Goal: Navigation & Orientation: Find specific page/section

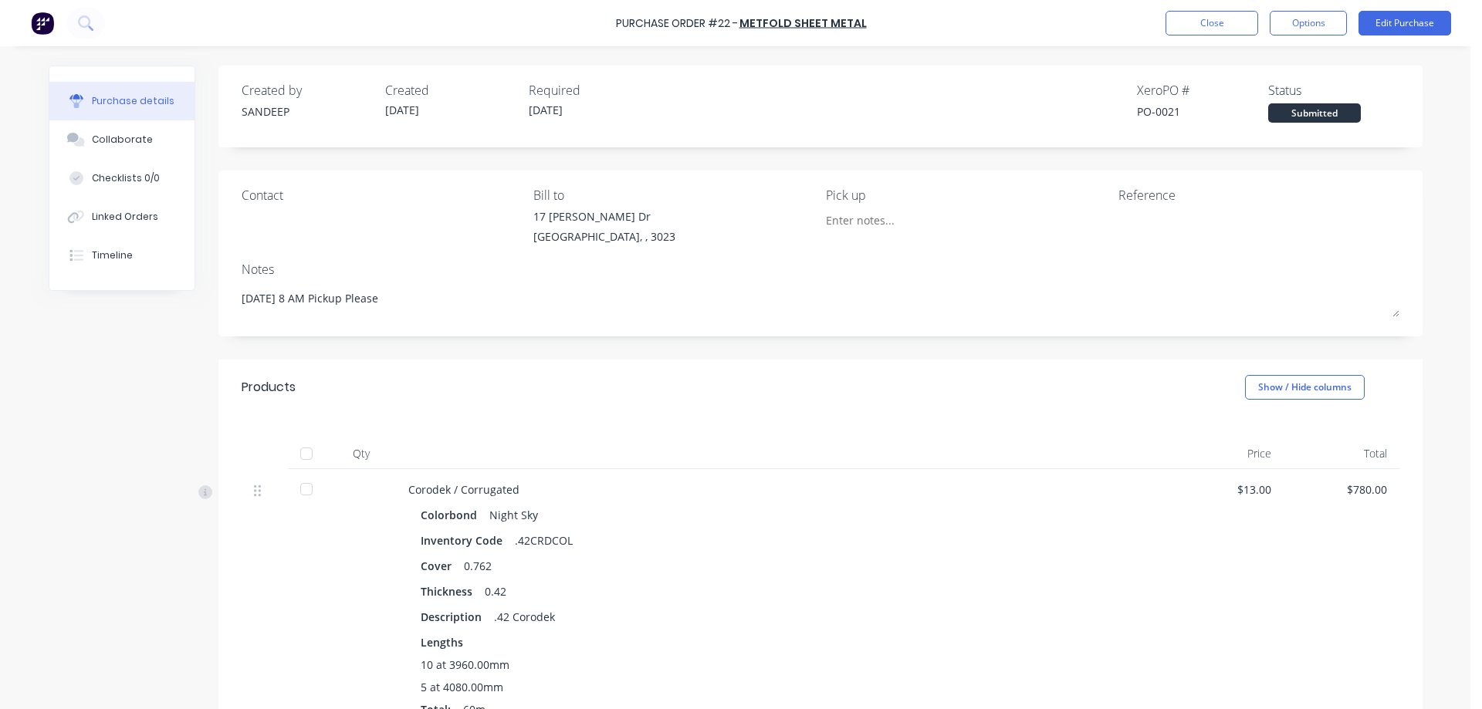
scroll to position [211, 0]
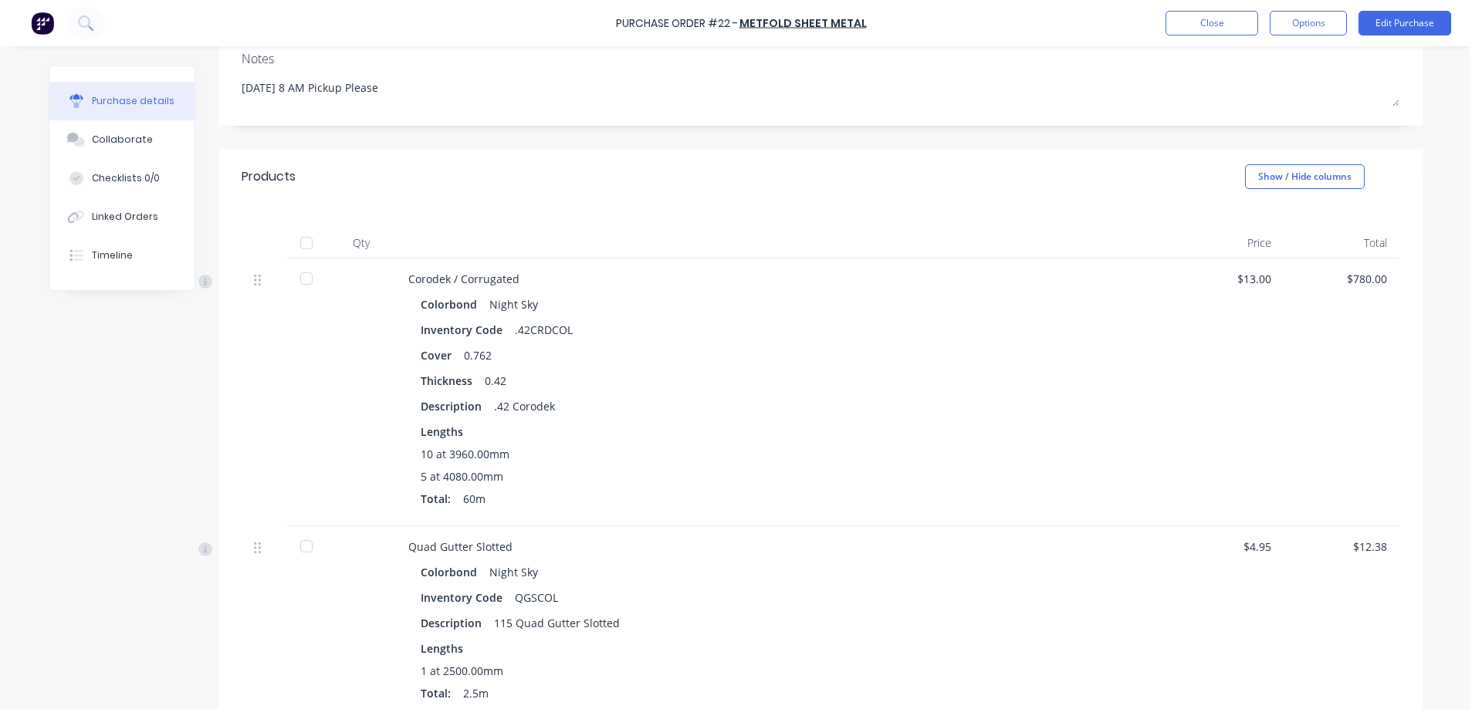
click at [54, 26] on div at bounding box center [68, 23] width 74 height 31
click at [52, 26] on img at bounding box center [42, 23] width 23 height 23
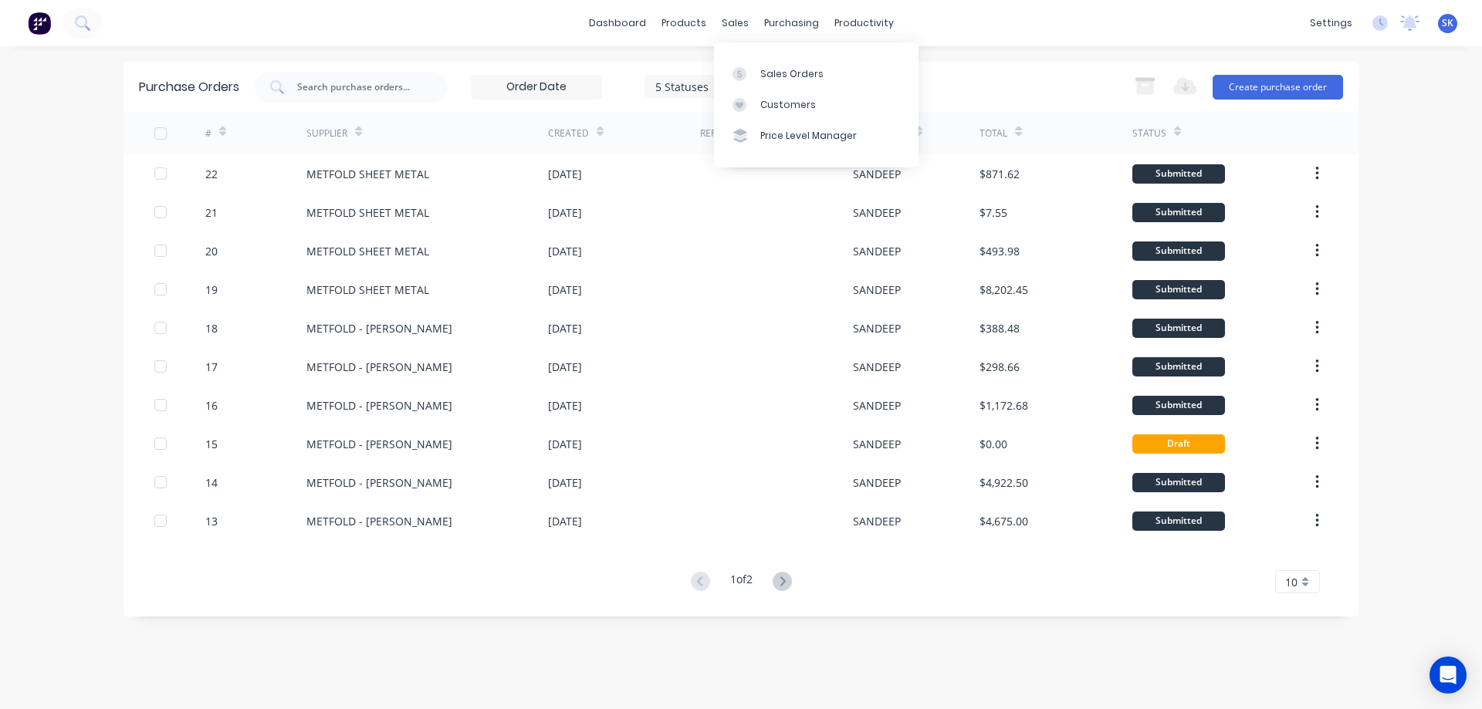
click at [762, 23] on div "purchasing" at bounding box center [791, 23] width 70 height 23
click at [802, 78] on div "Purchase Orders" at bounding box center [841, 74] width 82 height 14
click at [825, 73] on div "Purchase Orders" at bounding box center [841, 74] width 82 height 14
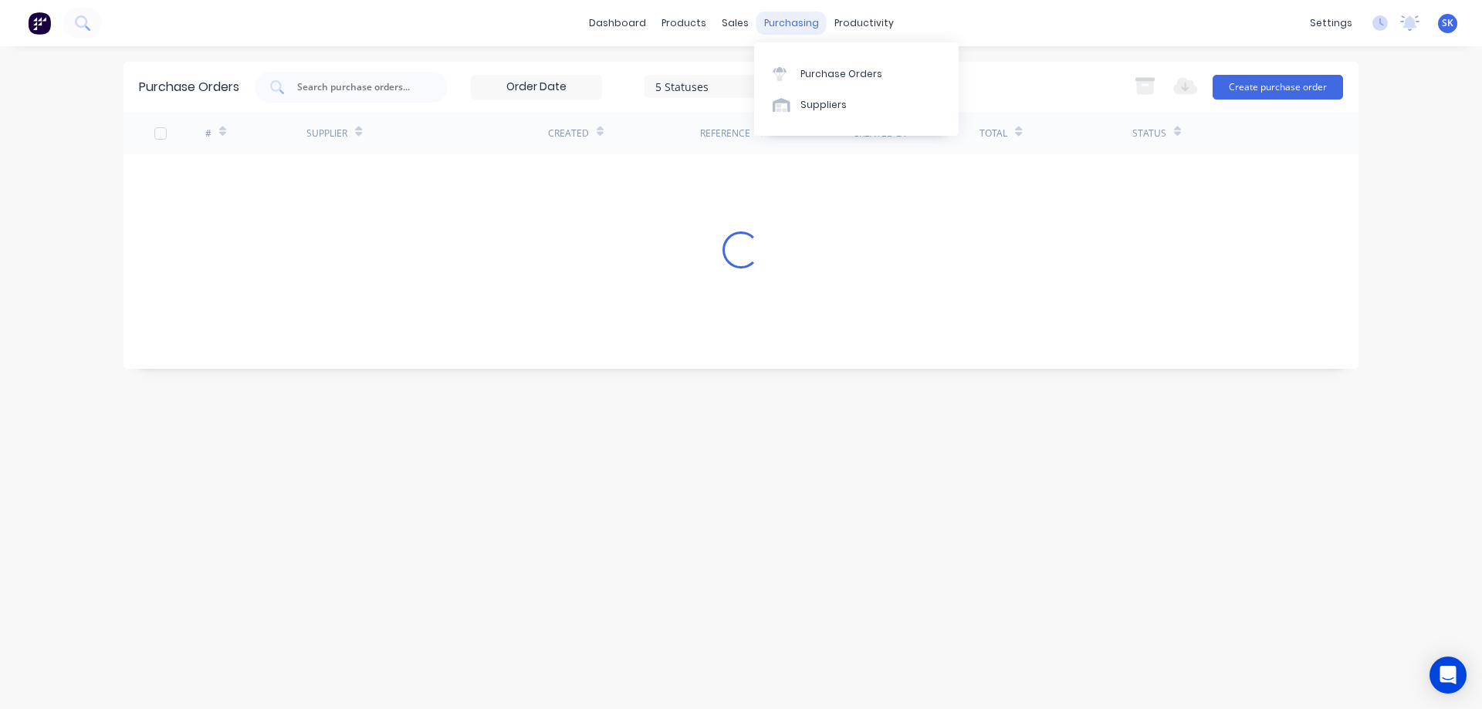
click at [785, 29] on div "purchasing" at bounding box center [791, 23] width 70 height 23
click at [805, 63] on link "Purchase Orders" at bounding box center [856, 73] width 204 height 31
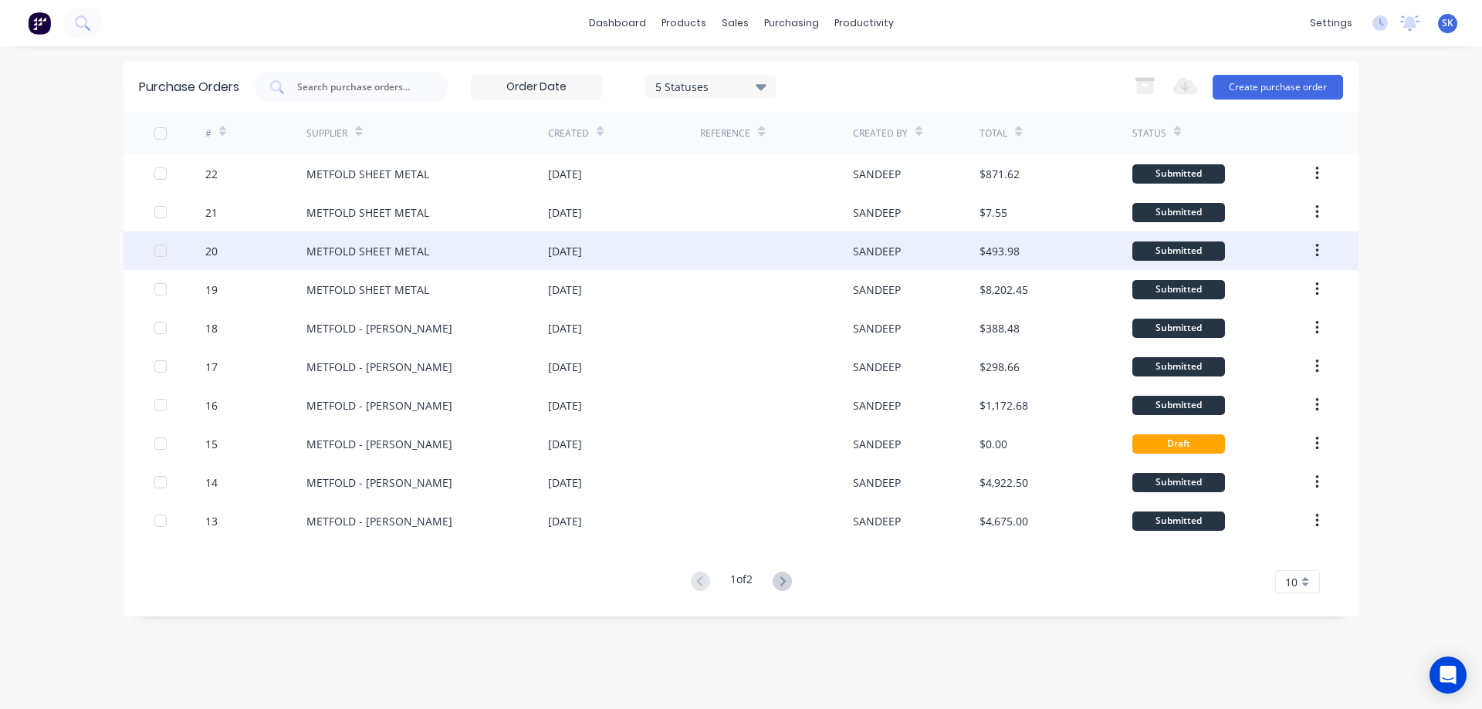
click at [539, 250] on div "METFOLD SHEET METAL" at bounding box center [427, 250] width 242 height 39
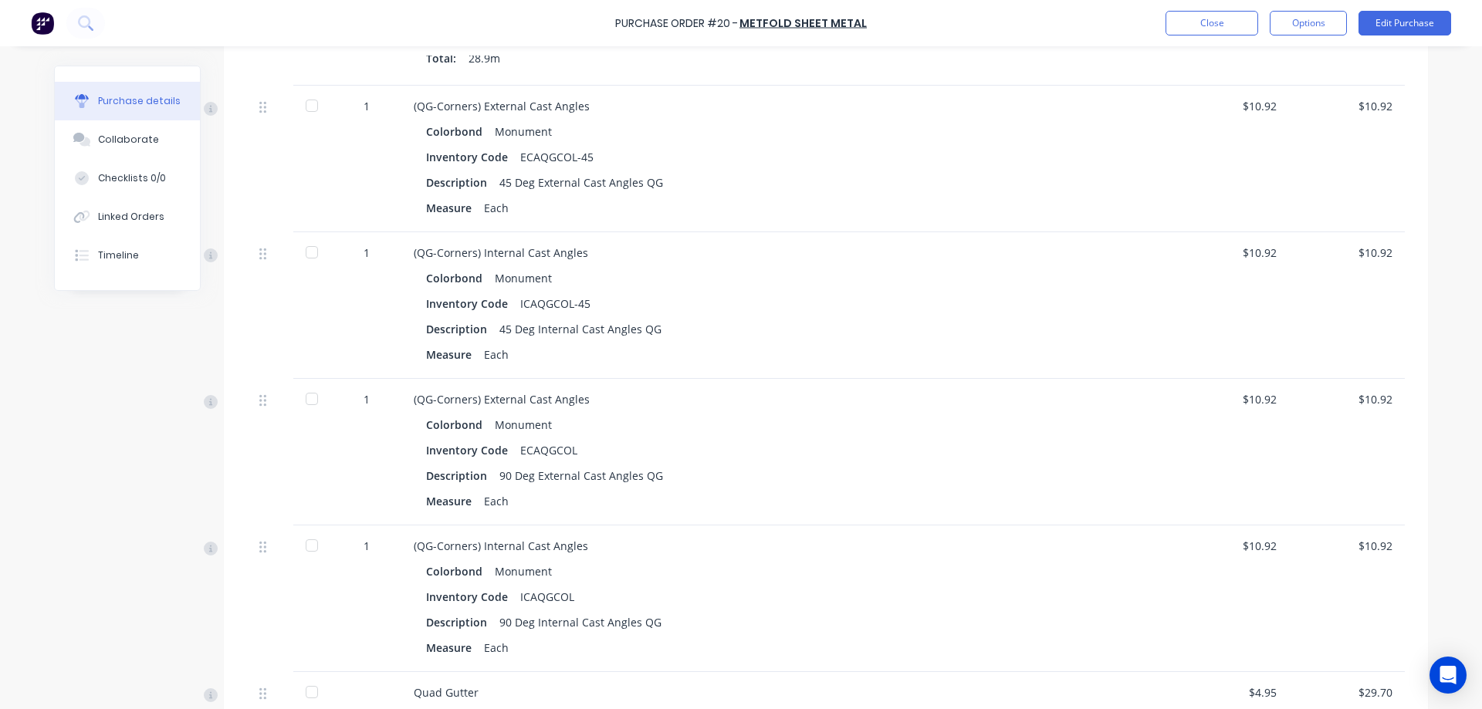
scroll to position [617, 0]
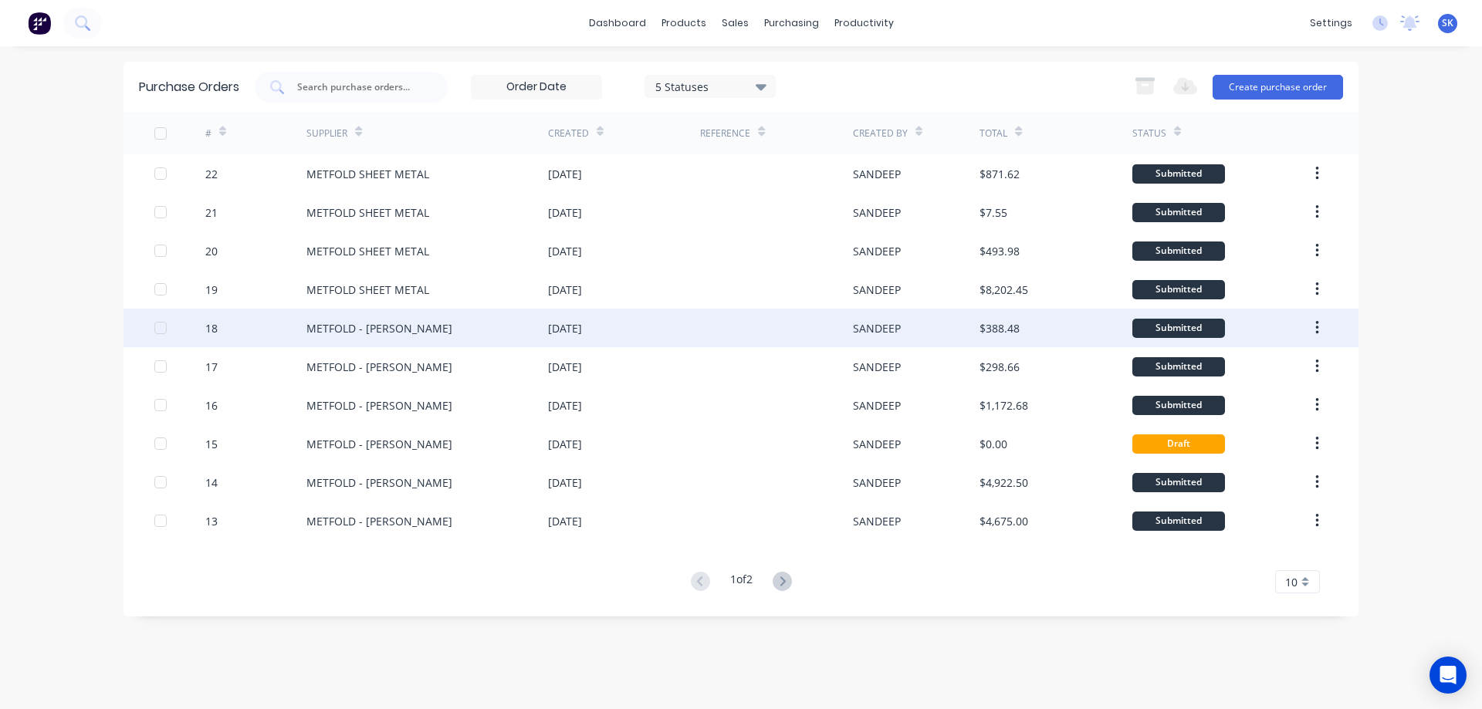
click at [751, 319] on div at bounding box center [776, 328] width 152 height 39
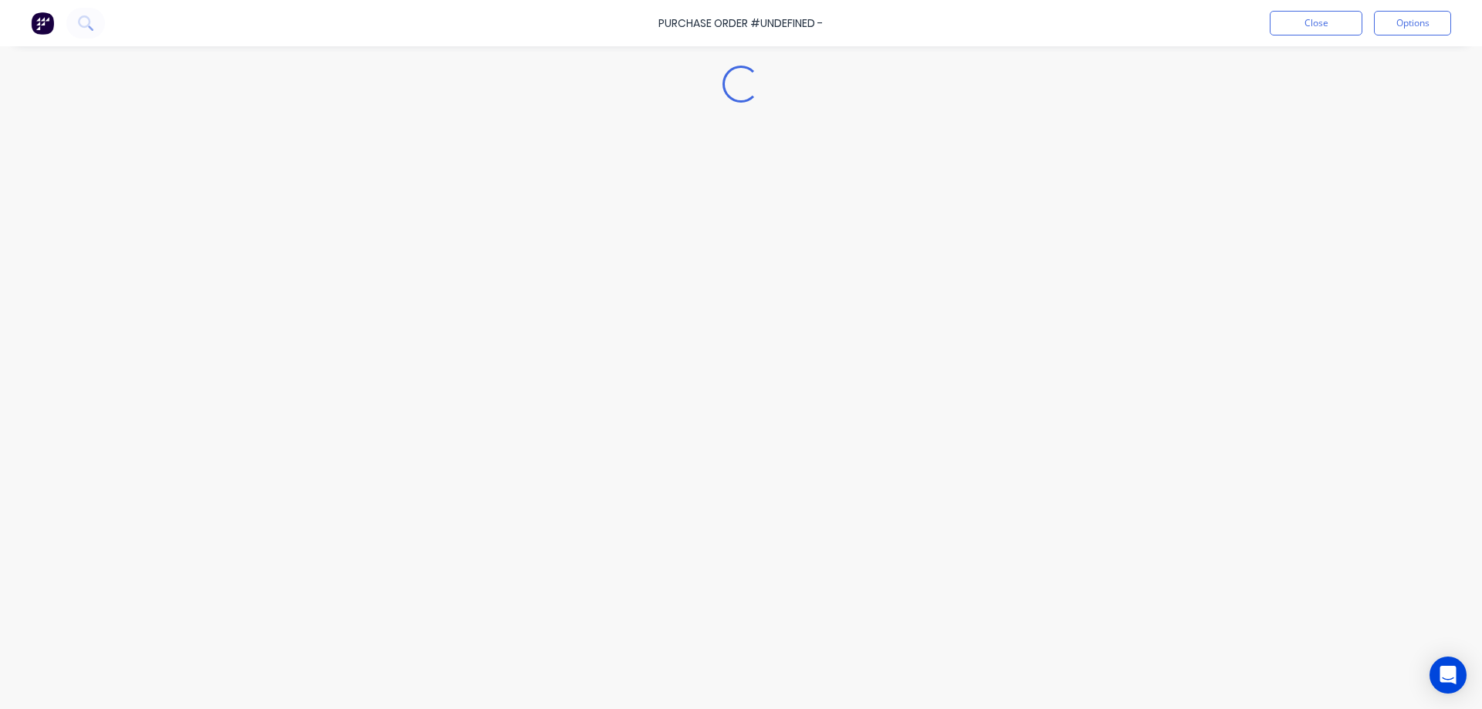
type textarea "x"
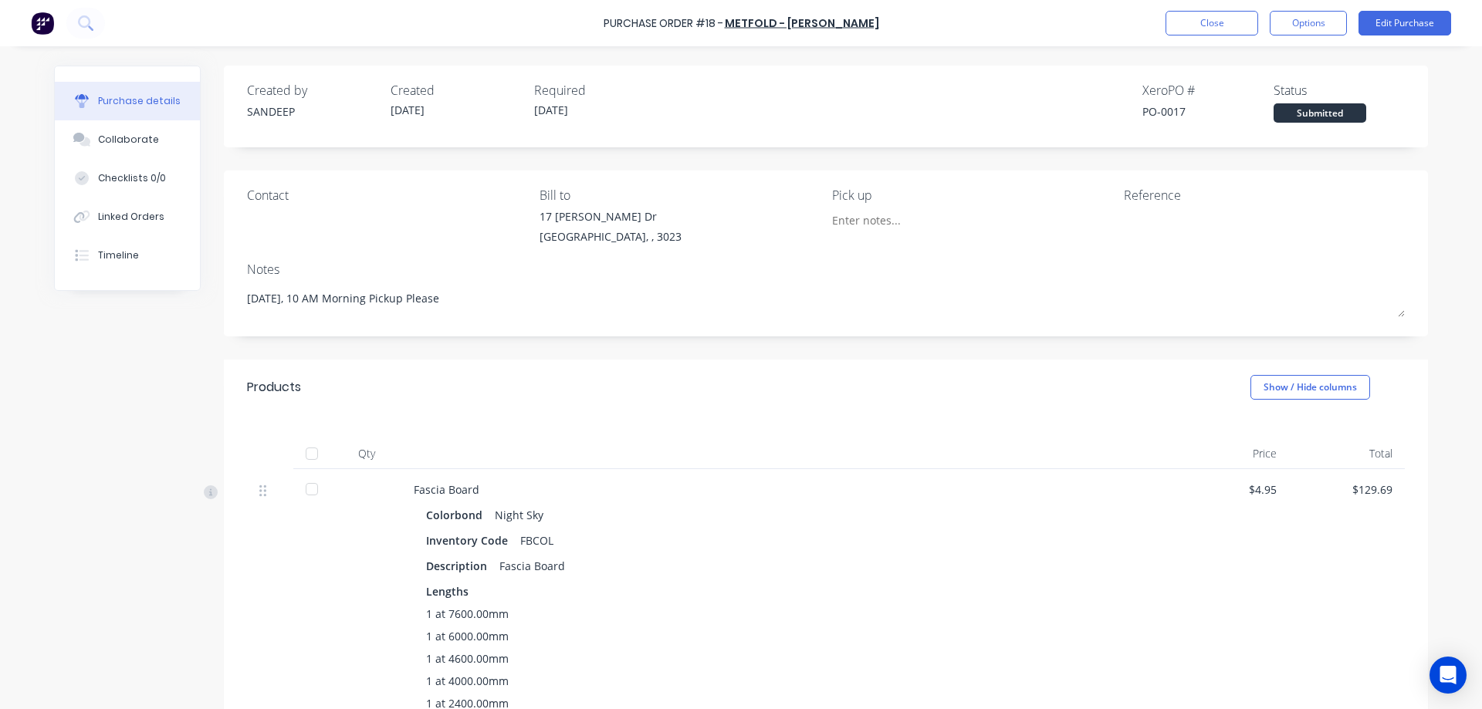
click at [804, 412] on div "Products Show / Hide columns" at bounding box center [826, 388] width 1204 height 56
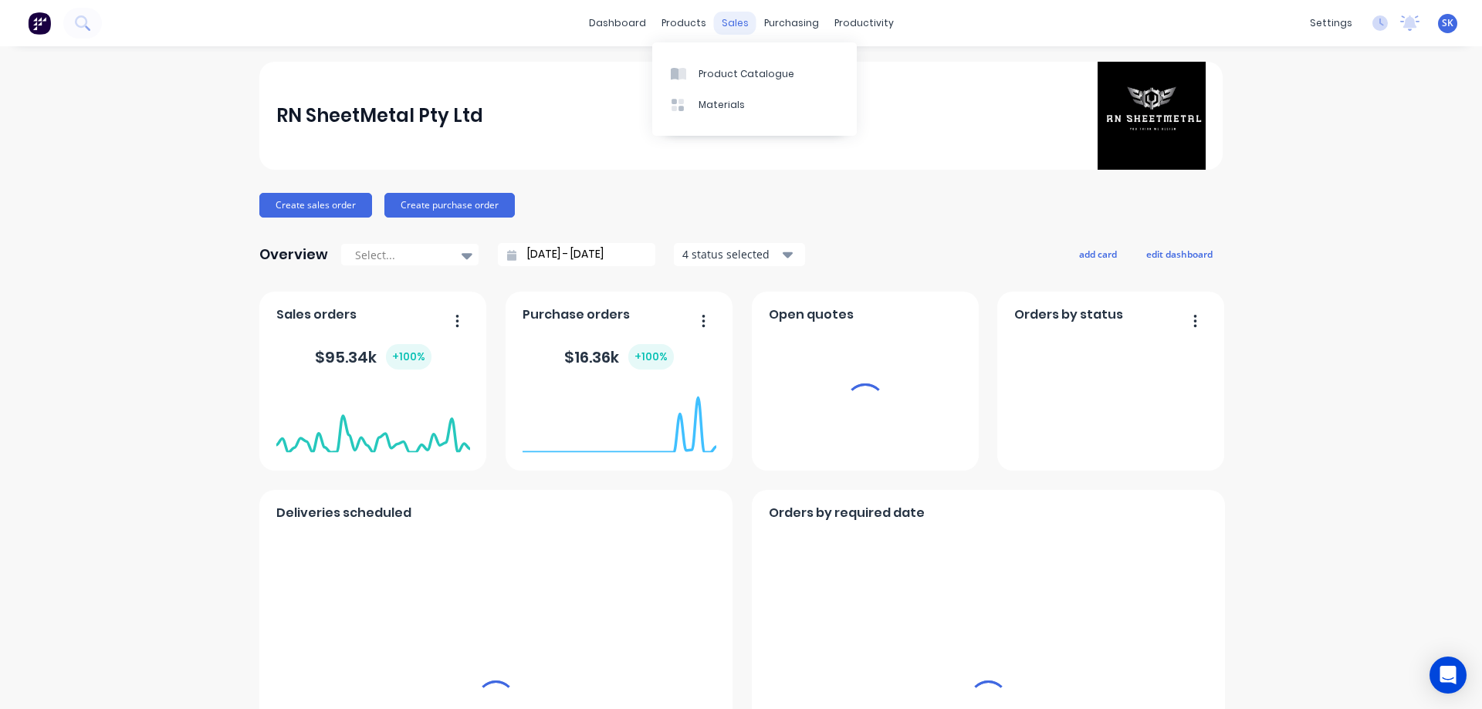
click at [715, 19] on div "sales" at bounding box center [735, 23] width 42 height 23
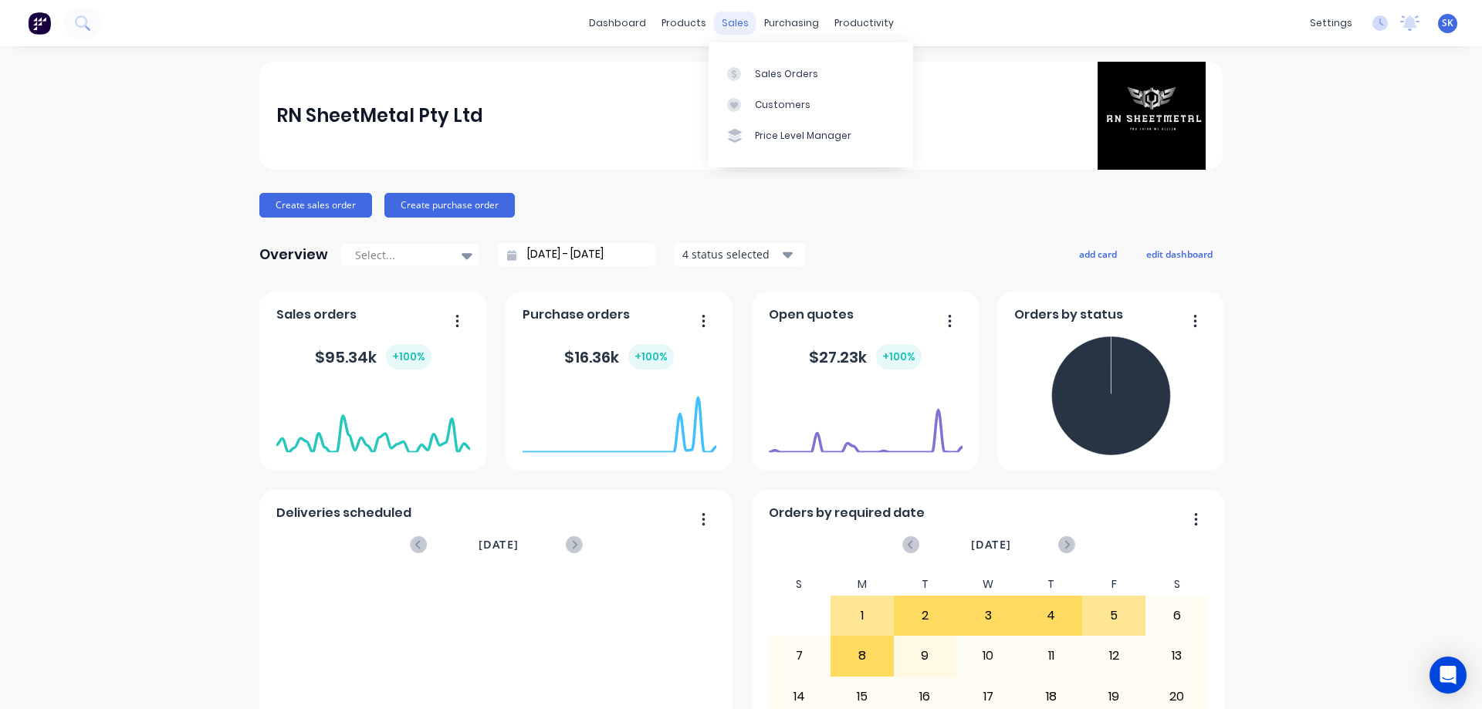
click at [721, 26] on div "sales" at bounding box center [735, 23] width 42 height 23
click at [765, 65] on link "Sales Orders" at bounding box center [810, 73] width 204 height 31
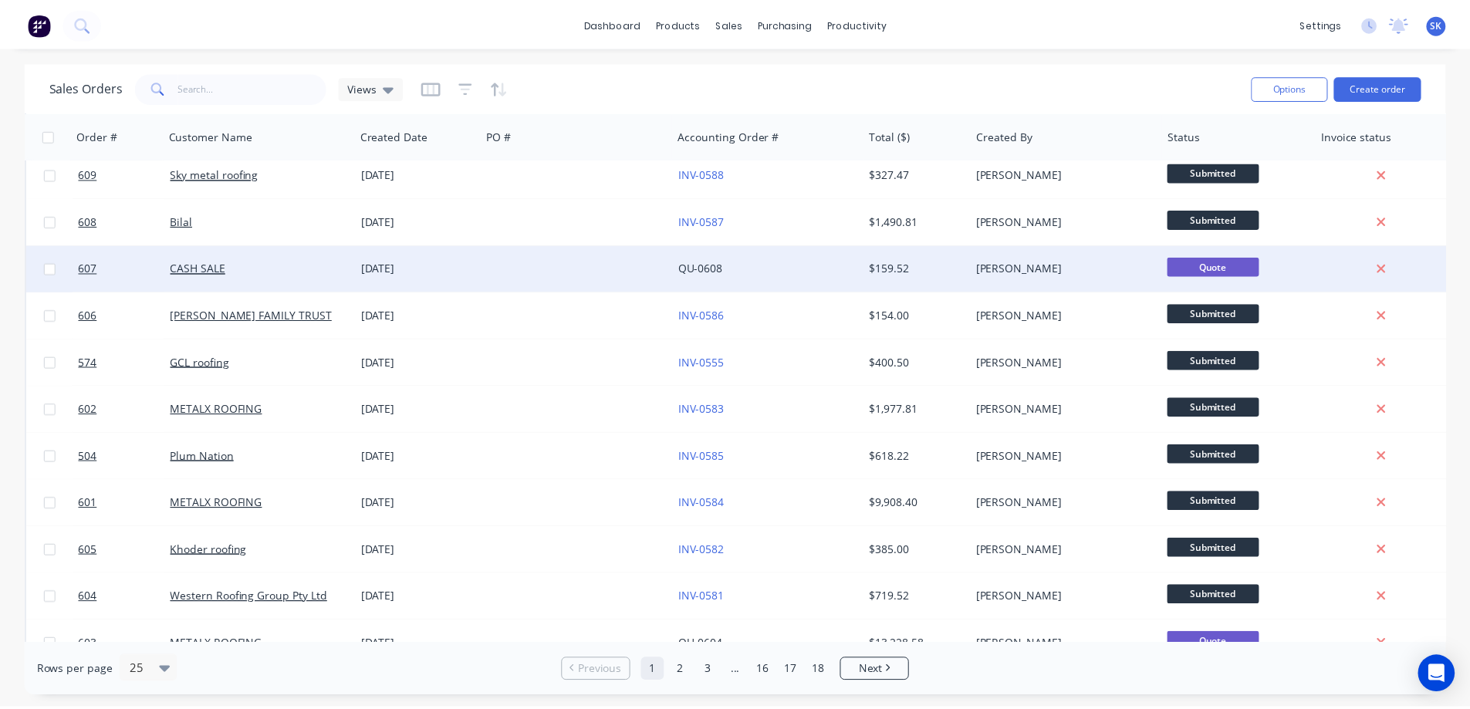
scroll to position [463, 0]
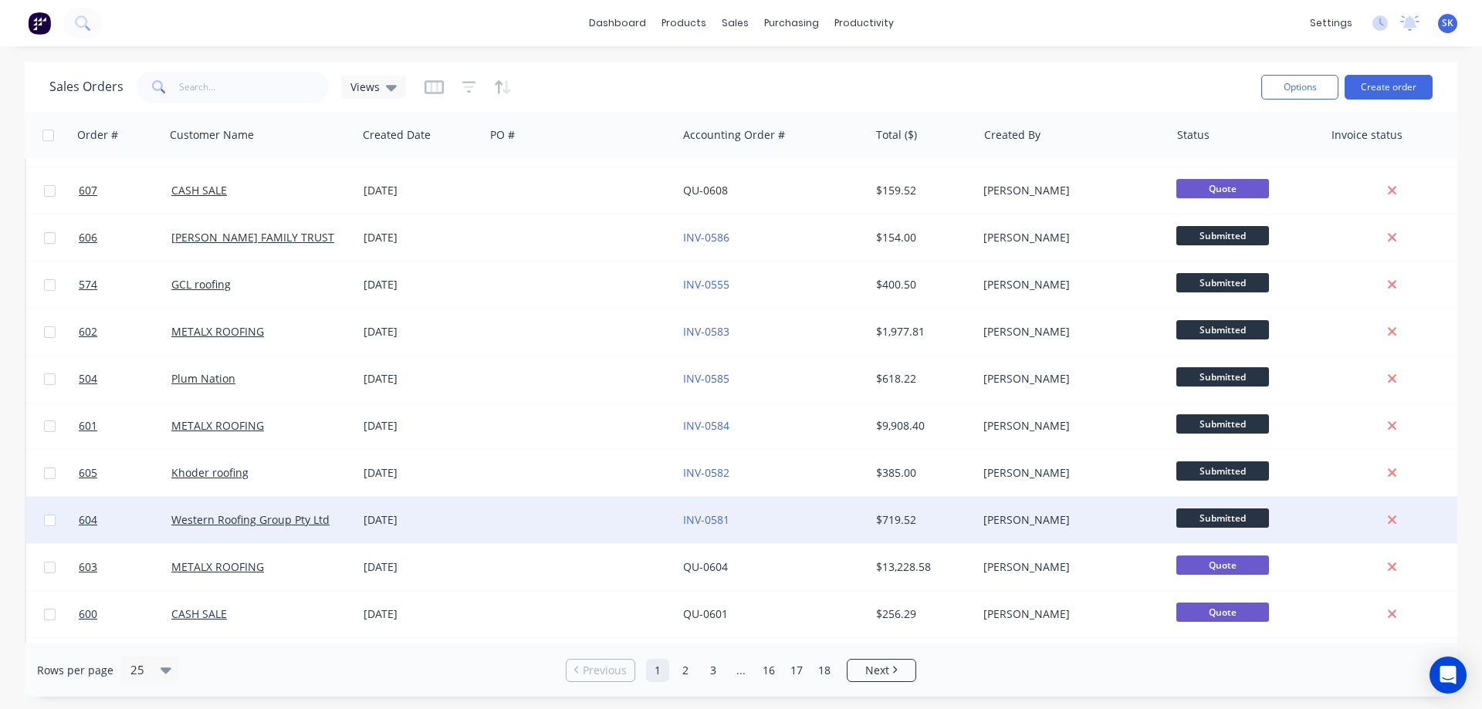
click at [389, 539] on div "[DATE]" at bounding box center [420, 520] width 127 height 46
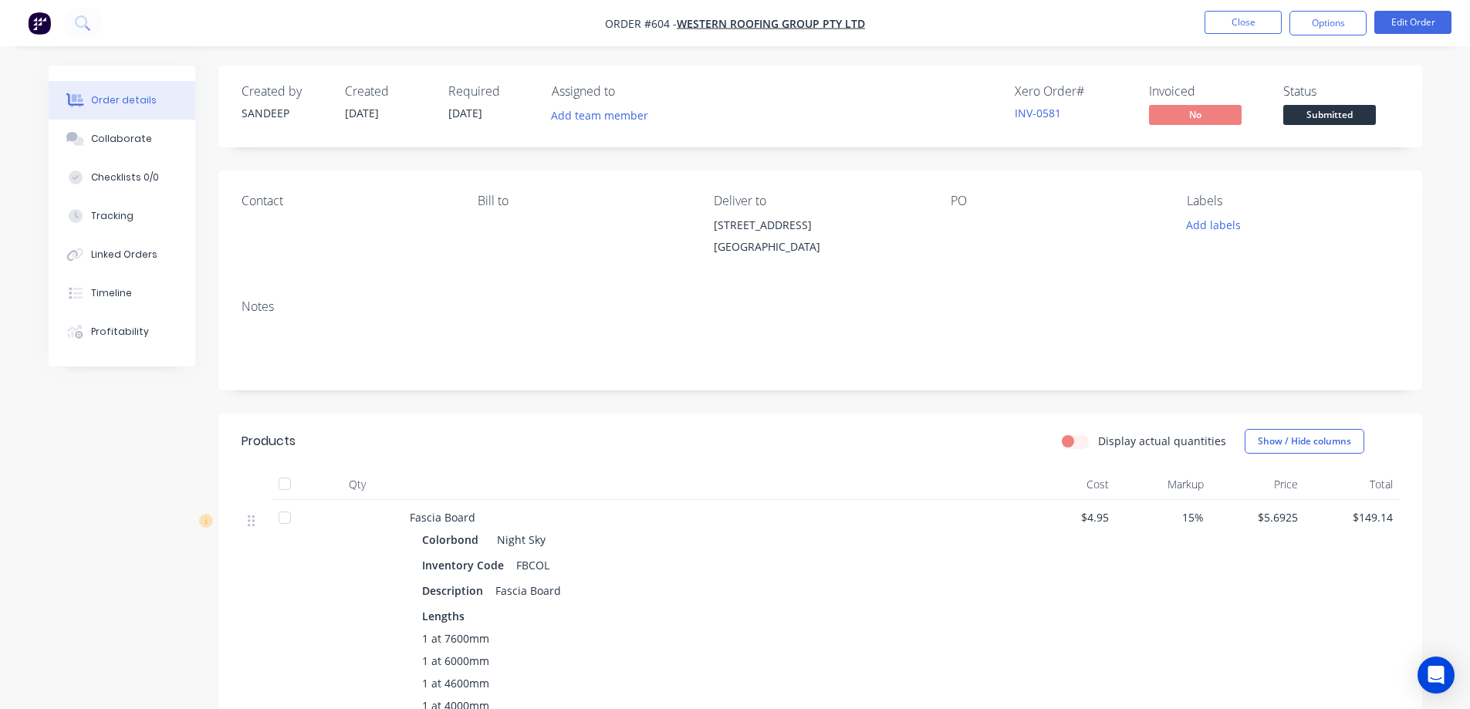
click at [43, 22] on img "button" at bounding box center [39, 23] width 23 height 23
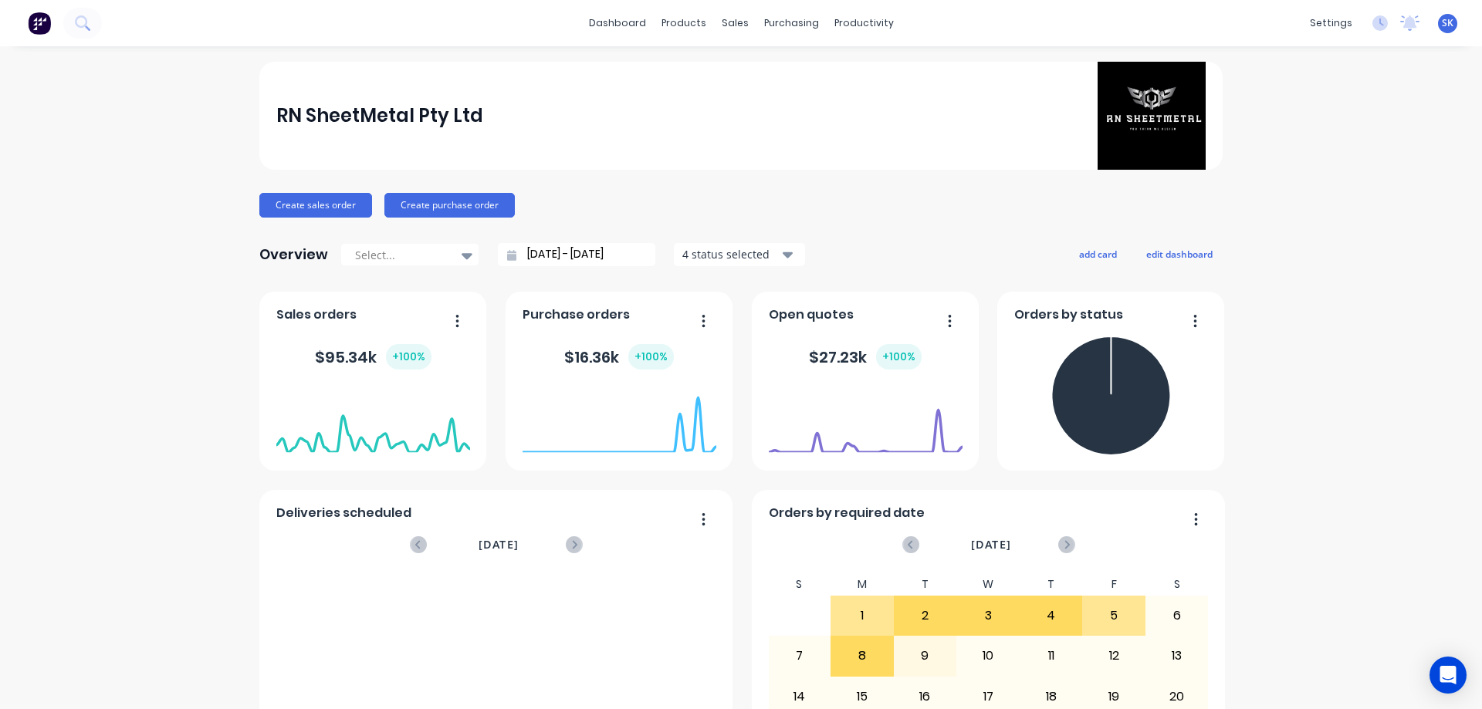
click at [737, 185] on div "RN SheetMetal Pty Ltd Create sales order Create purchase order Overview Select.…" at bounding box center [740, 663] width 963 height 1202
